Goal: Entertainment & Leisure: Consume media (video, audio)

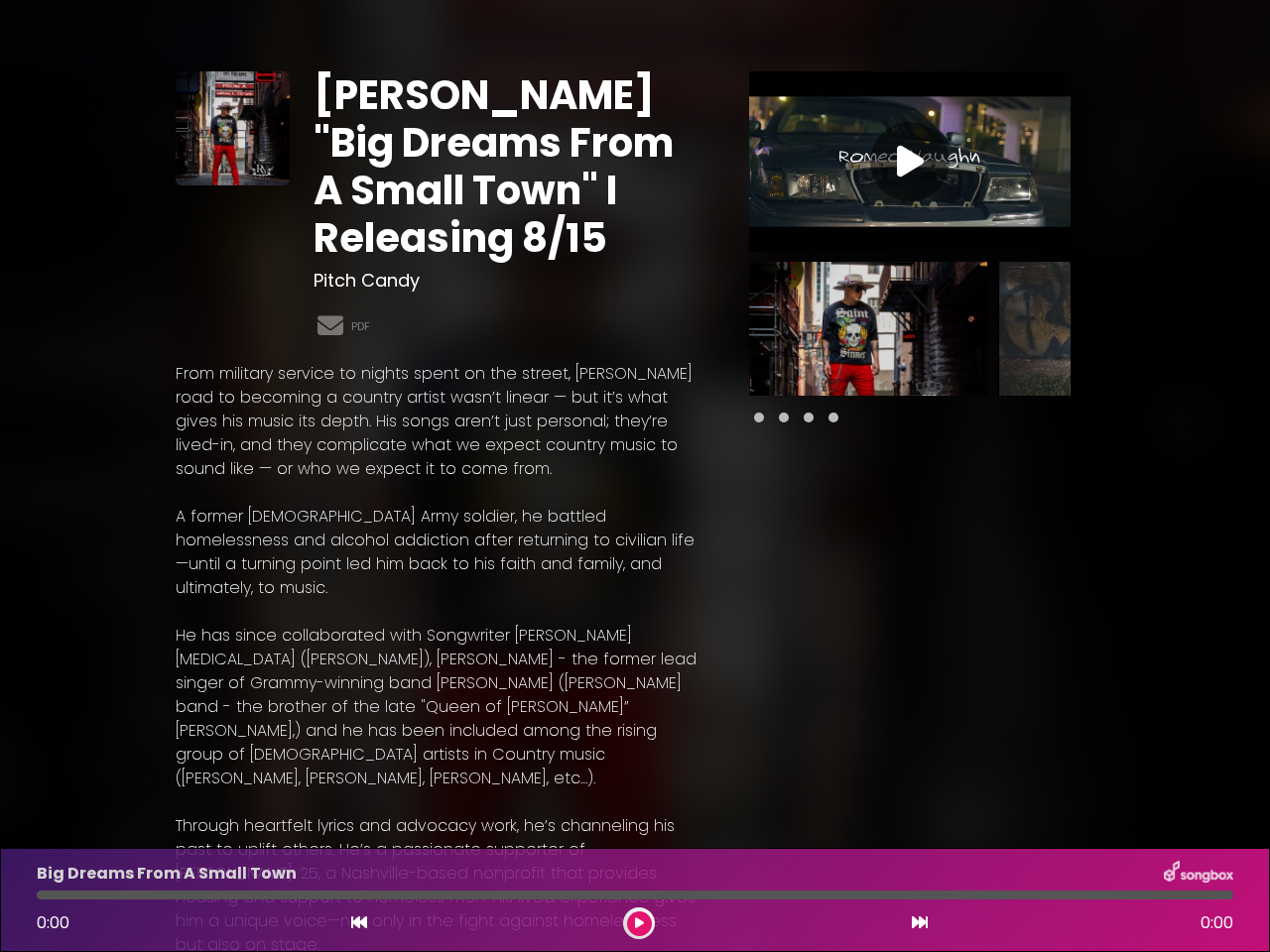
click at [635, 476] on p "From military service to nights spent on the street, [PERSON_NAME] road to beco…" at bounding box center [439, 422] width 526 height 119
click at [910, 162] on icon at bounding box center [910, 162] width 27 height 36
click at [0, 0] on div "Pause Play % buffered 00:00 00:00 00:00 Exit fullscreen Enter fullscreen Play ❮…" at bounding box center [0, 0] width 0 height 0
click at [1257, 329] on div "[PERSON_NAME] "Big Dreams From A Small Town" I Releasing 8/15 Pitch Candy PDF" at bounding box center [635, 803] width 1270 height 1560
click at [359, 923] on icon at bounding box center [359, 922] width 16 height 16
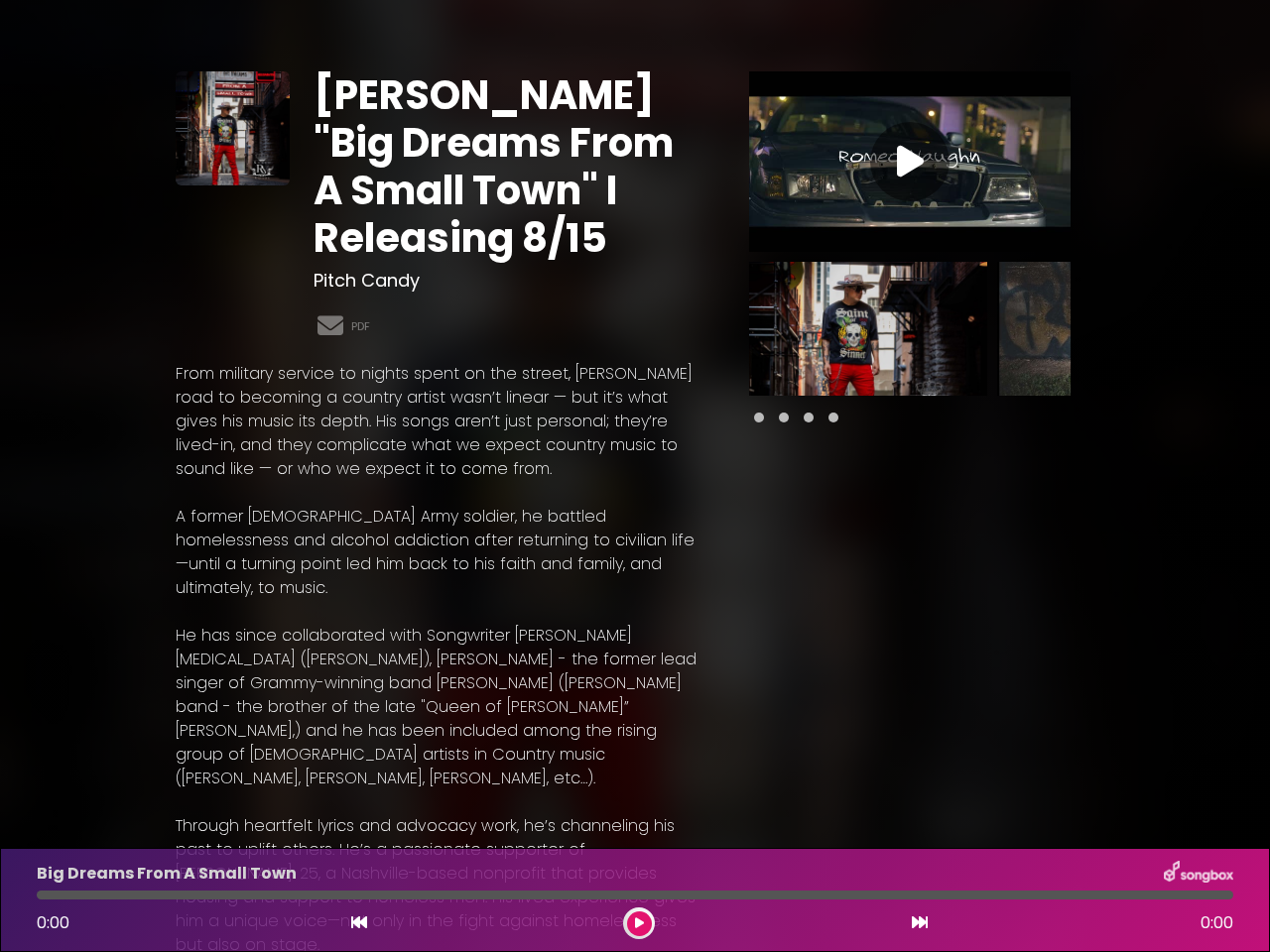
click at [639, 923] on icon at bounding box center [639, 923] width 9 height 12
click at [919, 923] on icon at bounding box center [919, 922] width 16 height 16
